Goal: Task Accomplishment & Management: Use online tool/utility

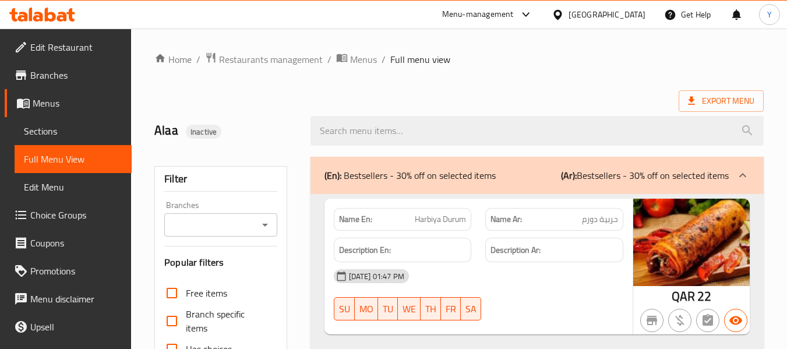
click at [628, 12] on div "[GEOGRAPHIC_DATA]" at bounding box center [607, 14] width 77 height 13
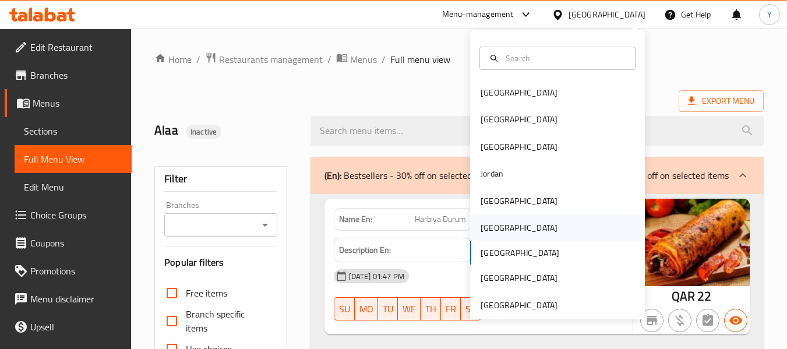
click at [507, 228] on div "Oman" at bounding box center [557, 227] width 175 height 27
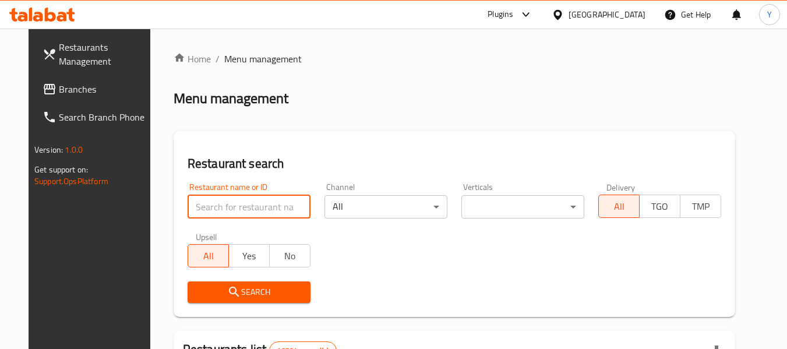
click at [290, 210] on input "search" at bounding box center [249, 206] width 123 height 23
paste input "Pizza Musca"
type input "Pizza Musca"
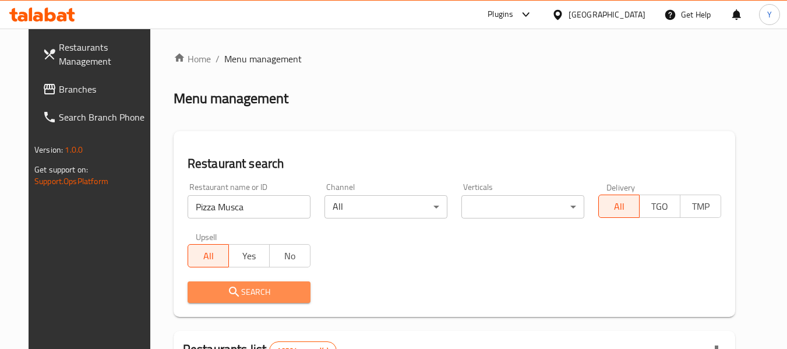
click at [227, 298] on icon "submit" at bounding box center [234, 292] width 14 height 14
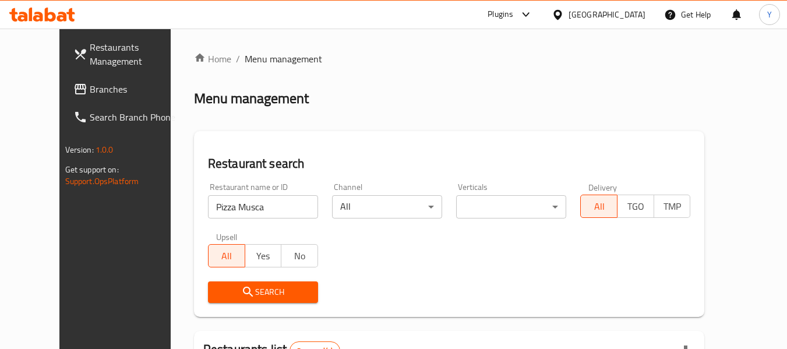
scroll to position [184, 0]
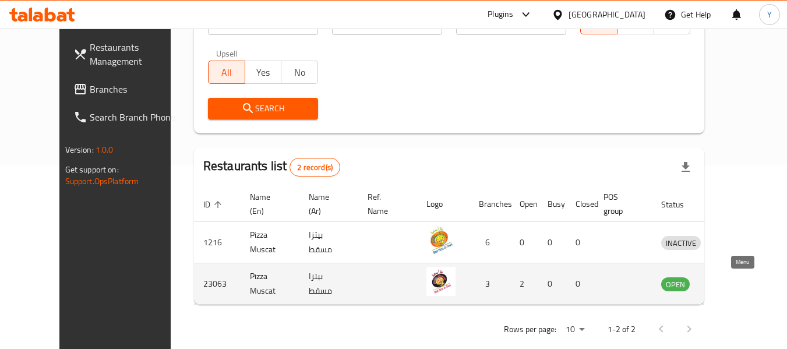
click at [738, 284] on icon "enhanced table" at bounding box center [731, 284] width 14 height 14
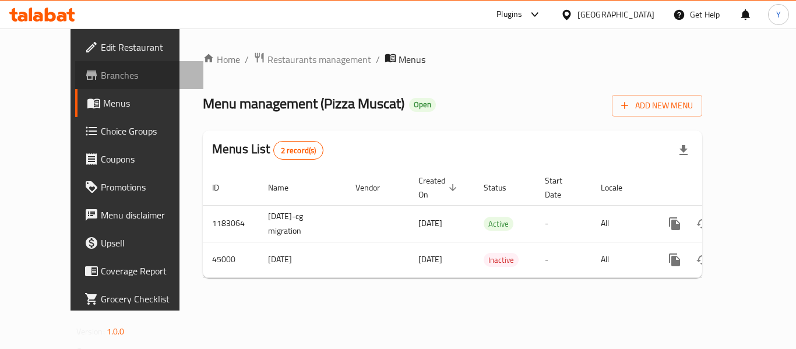
click at [84, 79] on icon at bounding box center [91, 75] width 14 height 14
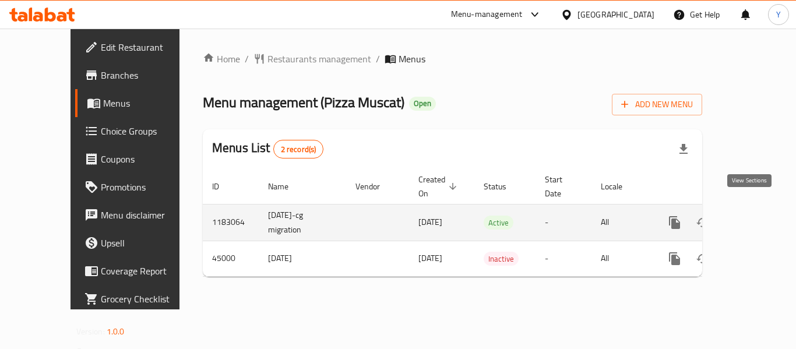
click at [753, 216] on icon "enhanced table" at bounding box center [759, 223] width 14 height 14
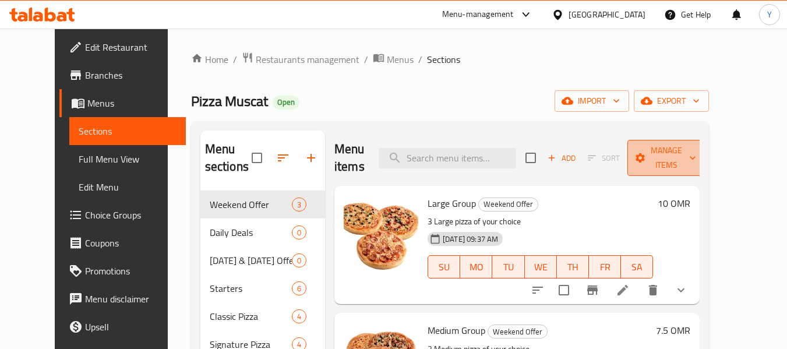
click at [680, 163] on span "Manage items" at bounding box center [666, 157] width 59 height 29
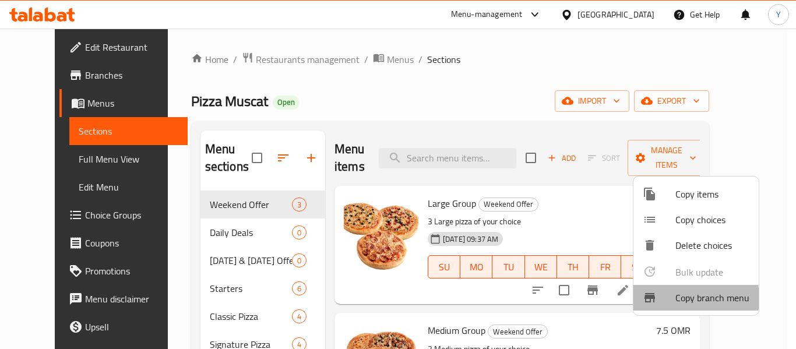
click at [676, 298] on span "Copy branch menu" at bounding box center [712, 298] width 74 height 14
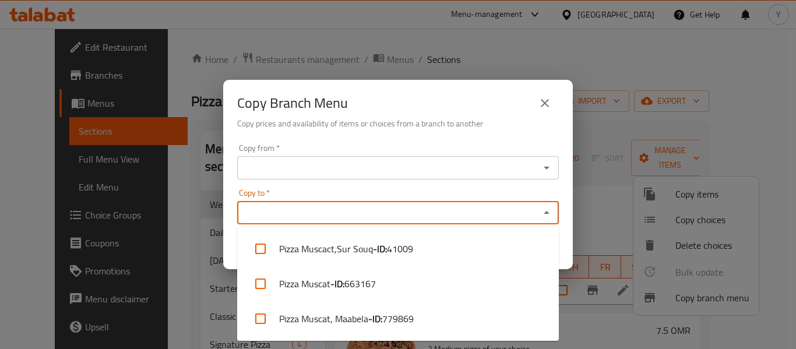
click at [532, 220] on input "Copy to   *" at bounding box center [388, 212] width 295 height 16
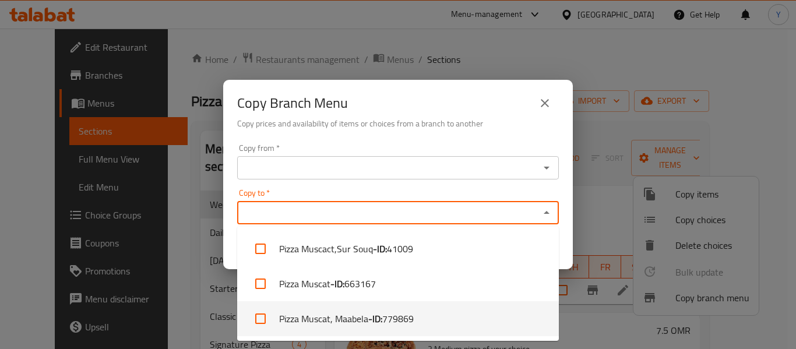
click at [427, 316] on li "Pizza Muscat, Maabela - ID: 779869" at bounding box center [398, 318] width 322 height 35
checkbox input "true"
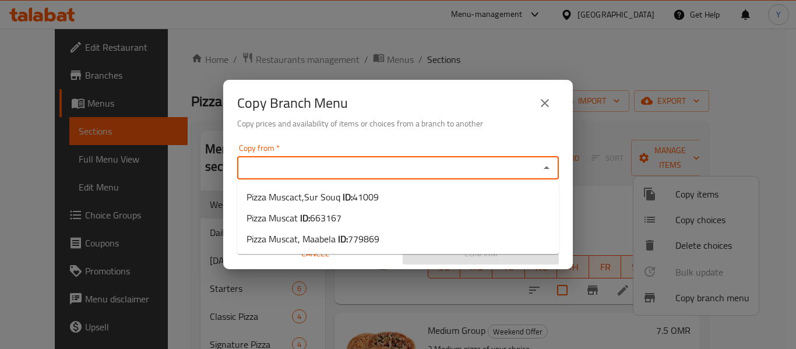
click at [449, 172] on input "Copy from   *" at bounding box center [388, 168] width 295 height 16
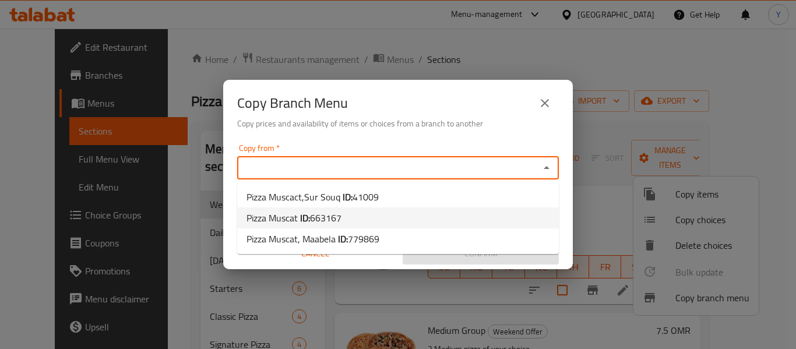
click at [411, 224] on li "Pizza Muscat ID: 663167" at bounding box center [398, 217] width 322 height 21
type input "Pizza Muscat"
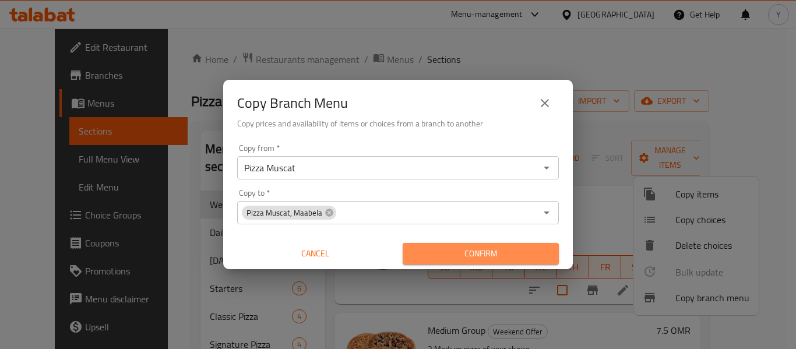
click at [428, 259] on span "Confirm" at bounding box center [480, 253] width 137 height 15
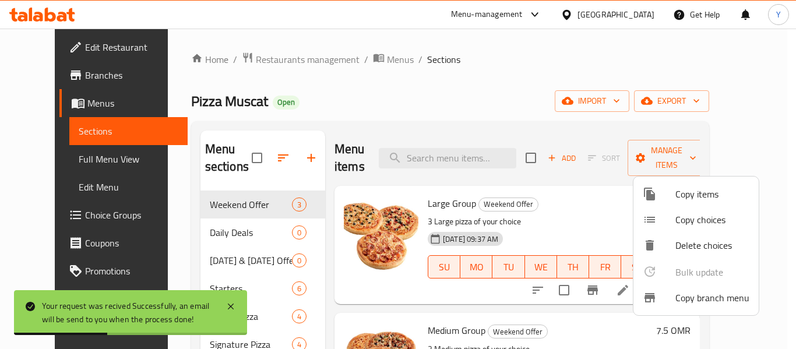
click at [695, 302] on span "Copy branch menu" at bounding box center [712, 298] width 74 height 14
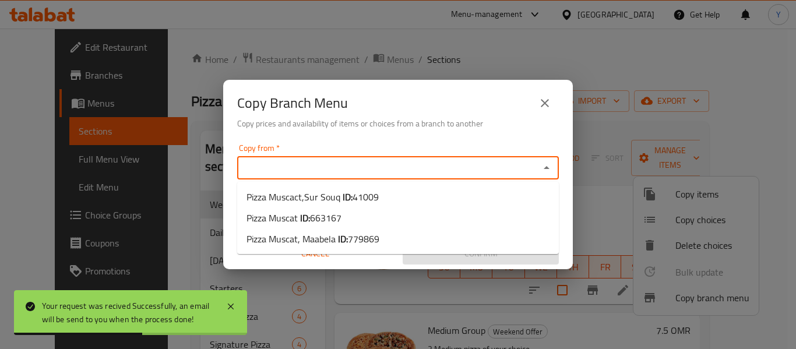
click at [533, 171] on input "Copy from   *" at bounding box center [388, 168] width 295 height 16
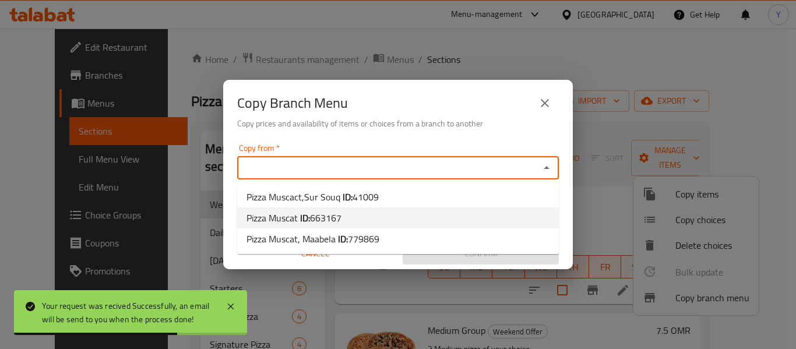
click at [483, 224] on li "Pizza Muscat ID: 663167" at bounding box center [398, 217] width 322 height 21
type input "Pizza Muscat"
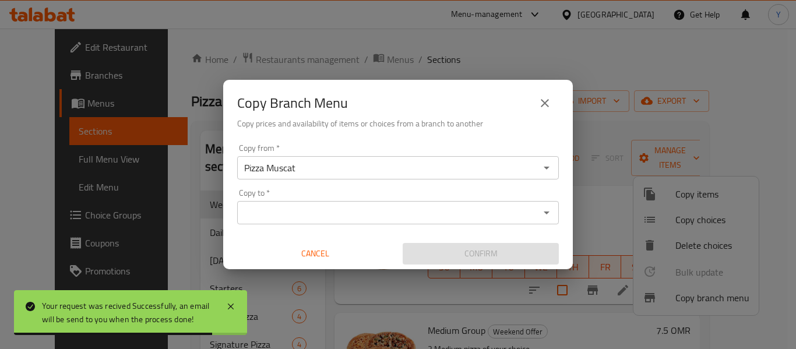
click at [483, 224] on div "Copy from   * Pizza Muscat Copy from * Copy to   * Copy to * Cancel Confirm" at bounding box center [398, 204] width 350 height 130
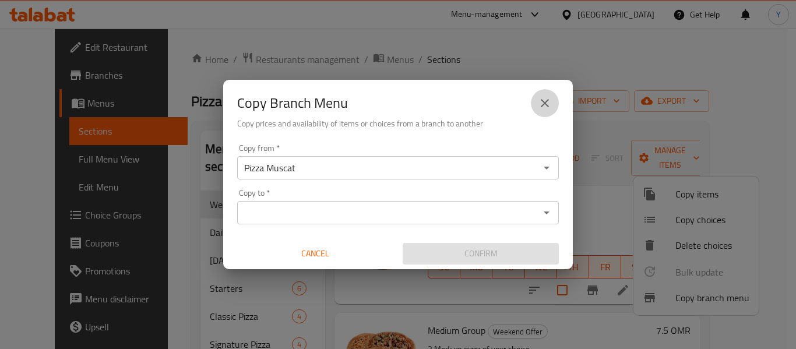
click at [547, 98] on icon "close" at bounding box center [545, 103] width 14 height 14
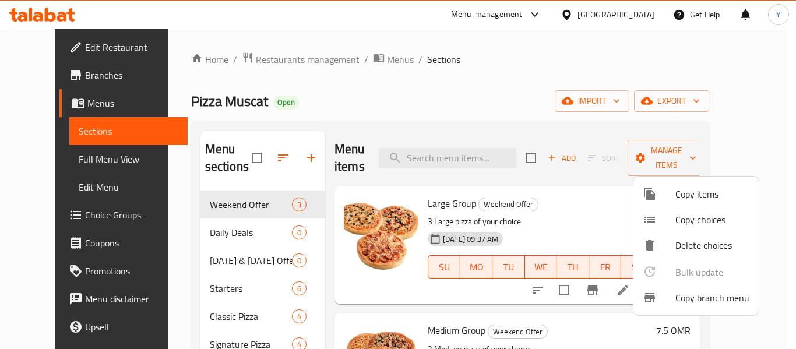
click at [38, 46] on div at bounding box center [398, 174] width 796 height 349
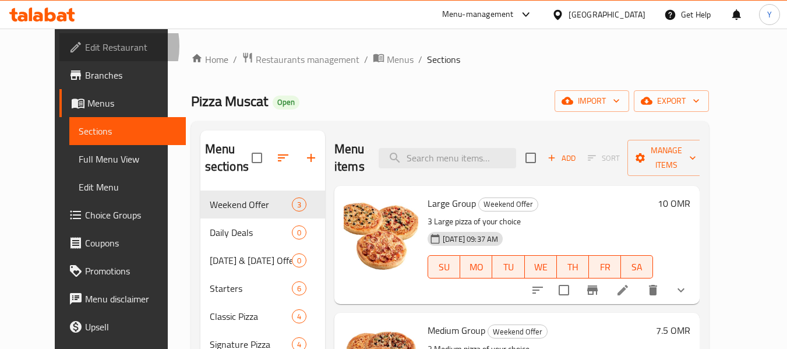
click at [85, 46] on span "Edit Restaurant" at bounding box center [131, 47] width 92 height 14
